Goal: Information Seeking & Learning: Learn about a topic

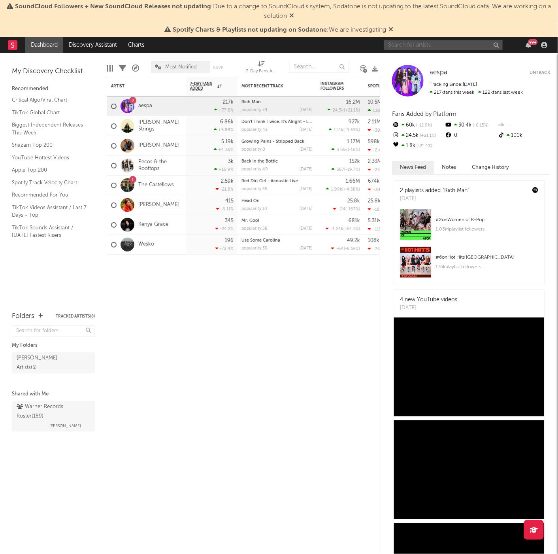
click at [437, 41] on input "text" at bounding box center [443, 45] width 119 height 10
type input "warre"
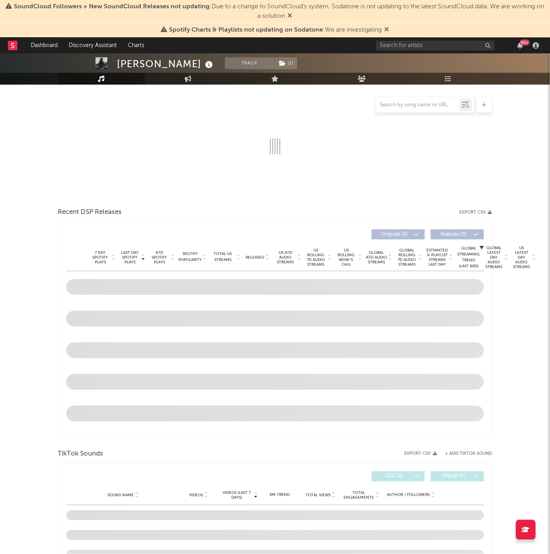
select select "6m"
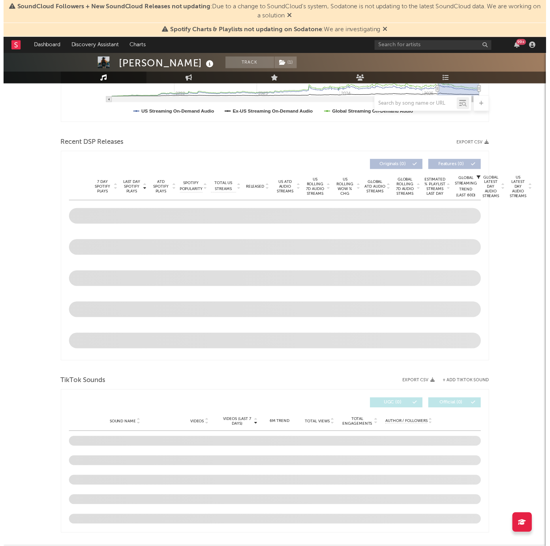
scroll to position [247, 0]
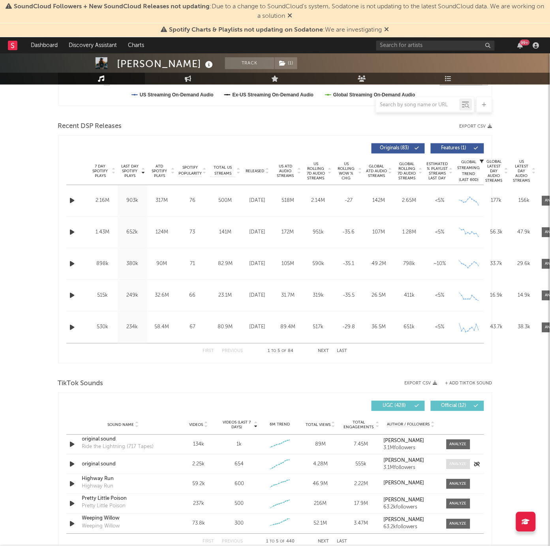
click at [449, 466] on span at bounding box center [459, 465] width 24 height 10
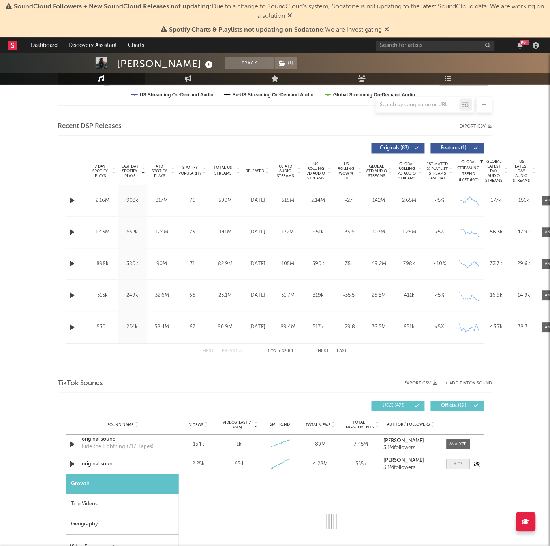
select select "1w"
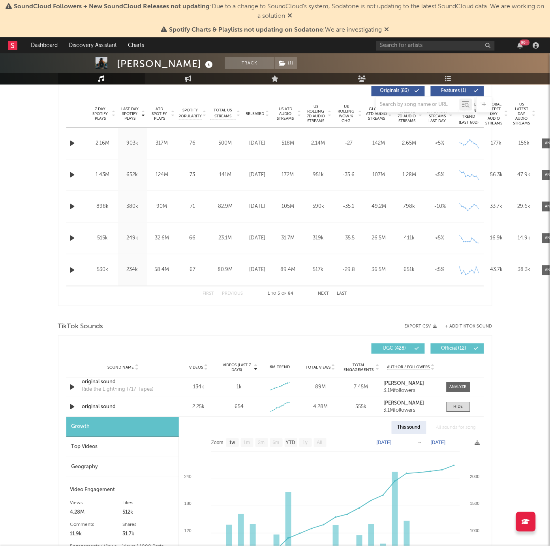
scroll to position [395, 0]
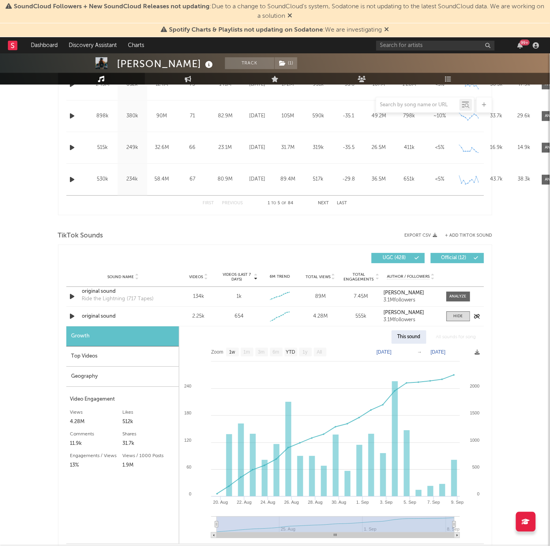
click at [93, 314] on div "original sound" at bounding box center [123, 317] width 83 height 8
